Goal: Find specific page/section: Find specific page/section

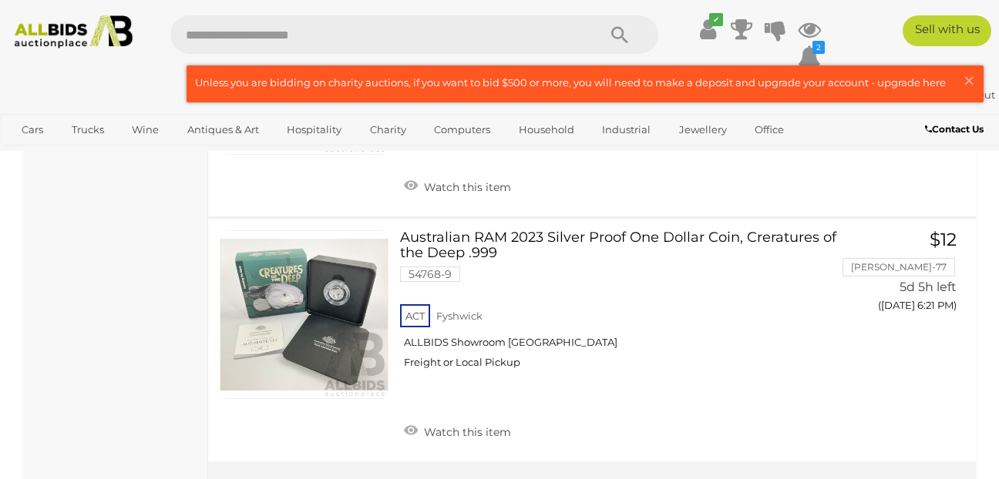
scroll to position [12145, 0]
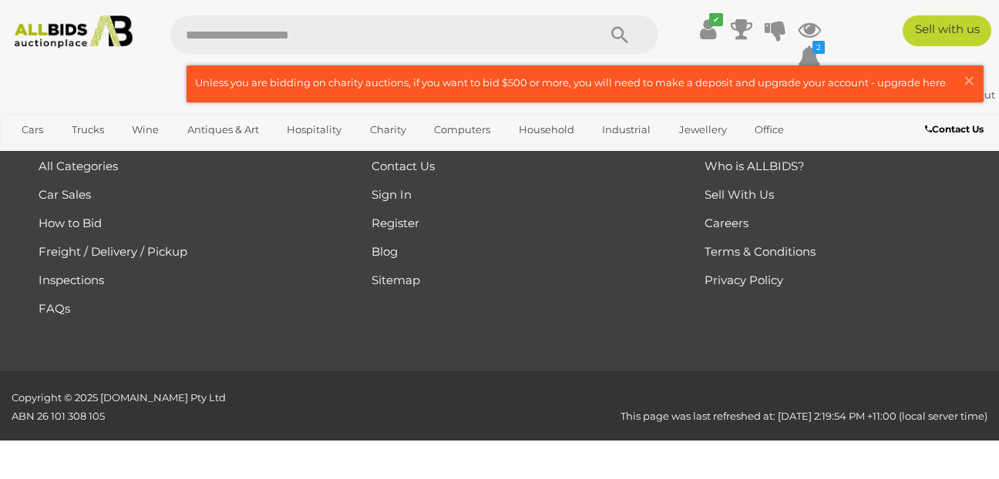
scroll to position [226, 0]
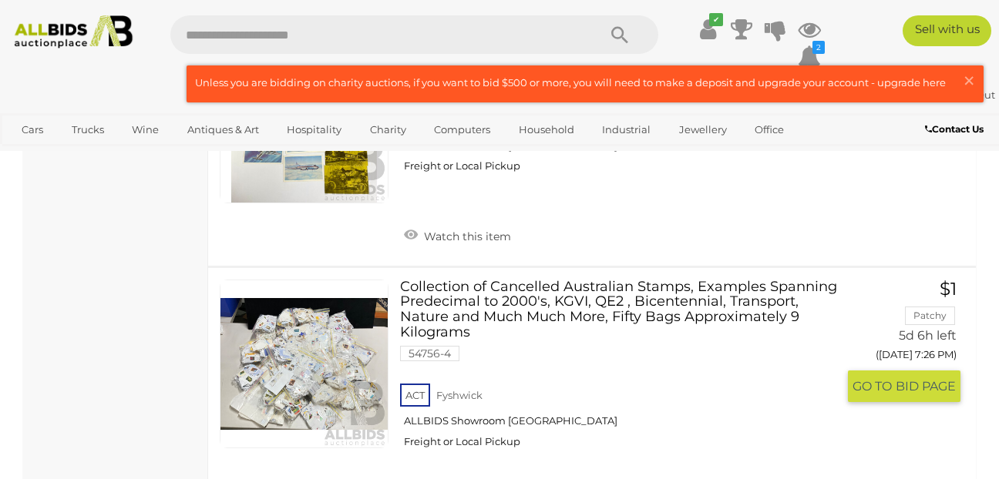
scroll to position [2014, 0]
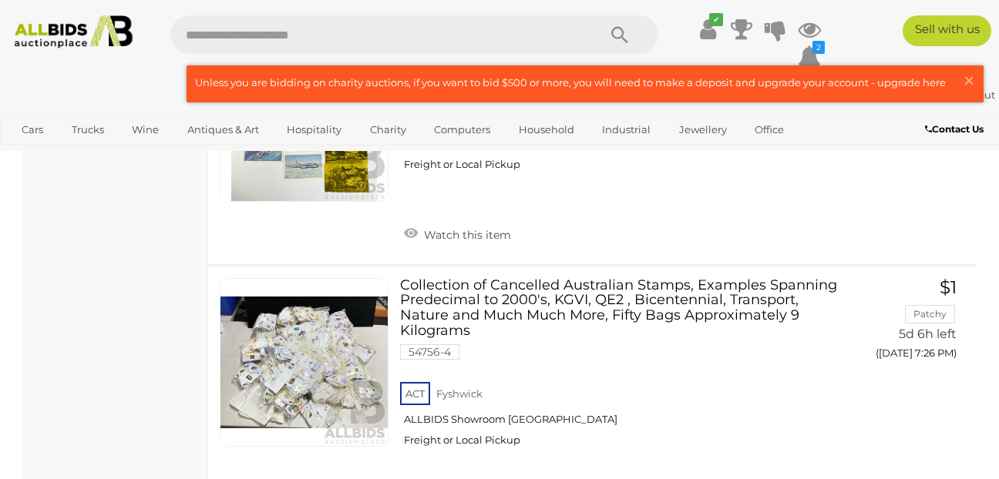
click at [331, 42] on input "text" at bounding box center [376, 34] width 412 height 39
type input "*********"
click at [615, 29] on icon "Search" at bounding box center [619, 35] width 17 height 23
